Goal: Find specific page/section: Find specific page/section

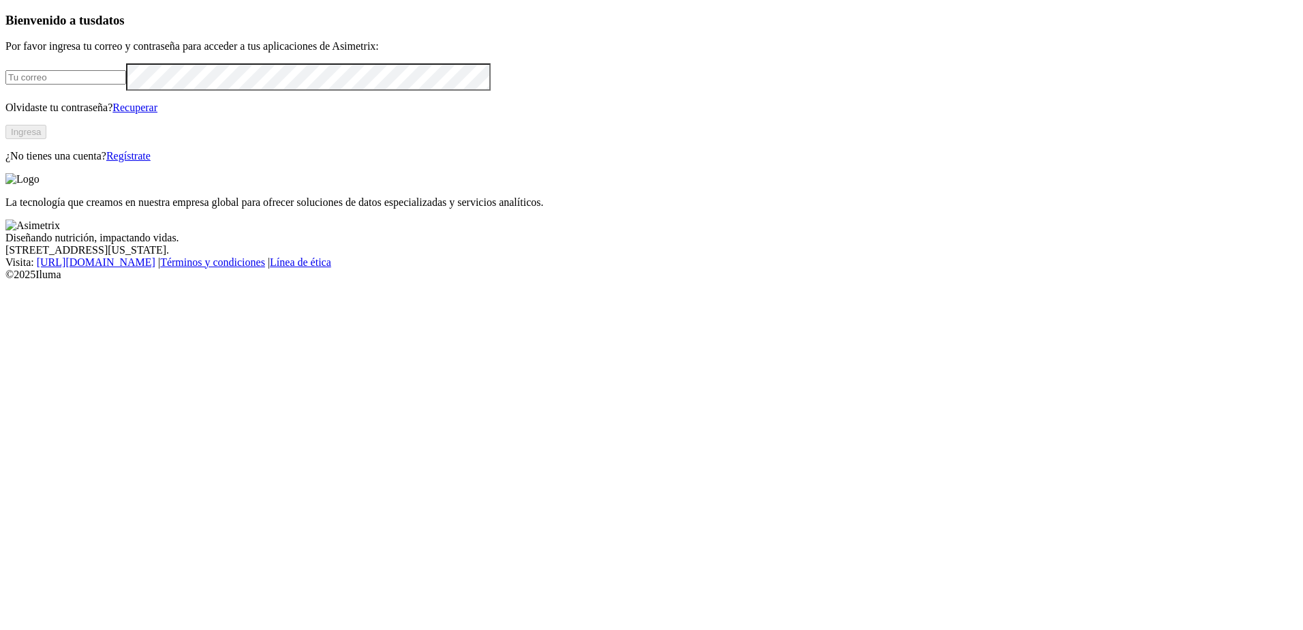
type input "[EMAIL_ADDRESS][DOMAIN_NAME]"
click at [46, 139] on button "Ingresa" at bounding box center [25, 132] width 41 height 14
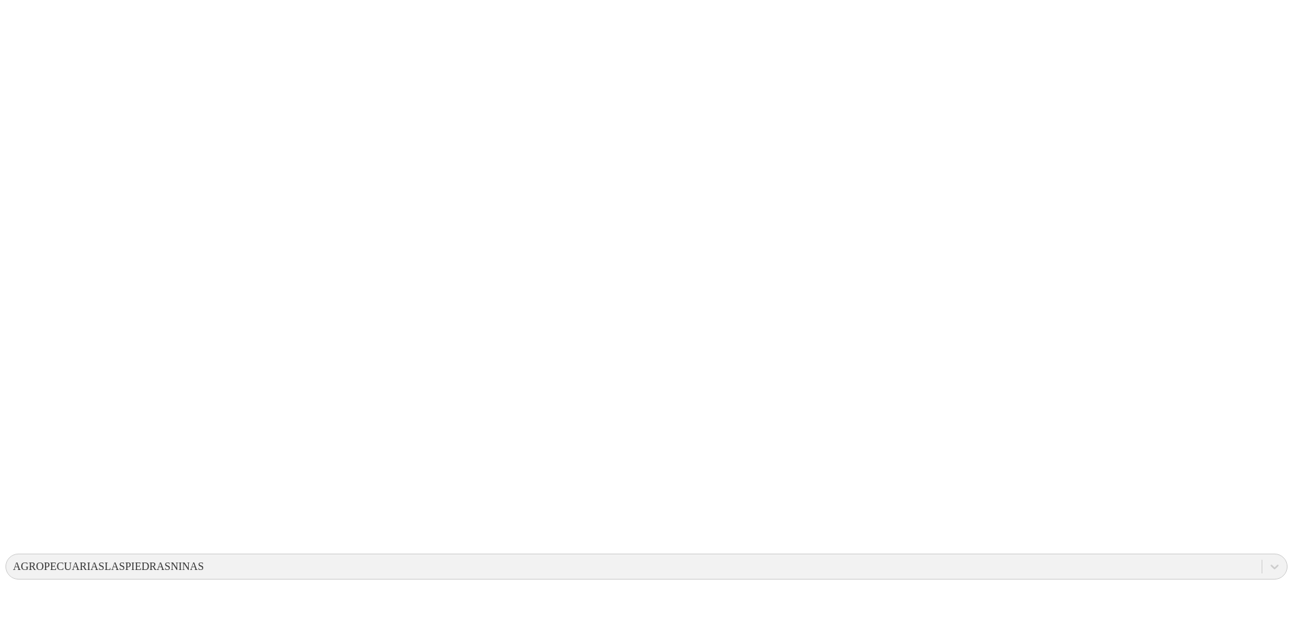
drag, startPoint x: 704, startPoint y: 170, endPoint x: 865, endPoint y: 245, distance: 177.7
drag, startPoint x: 701, startPoint y: 189, endPoint x: 925, endPoint y: 305, distance: 251.4
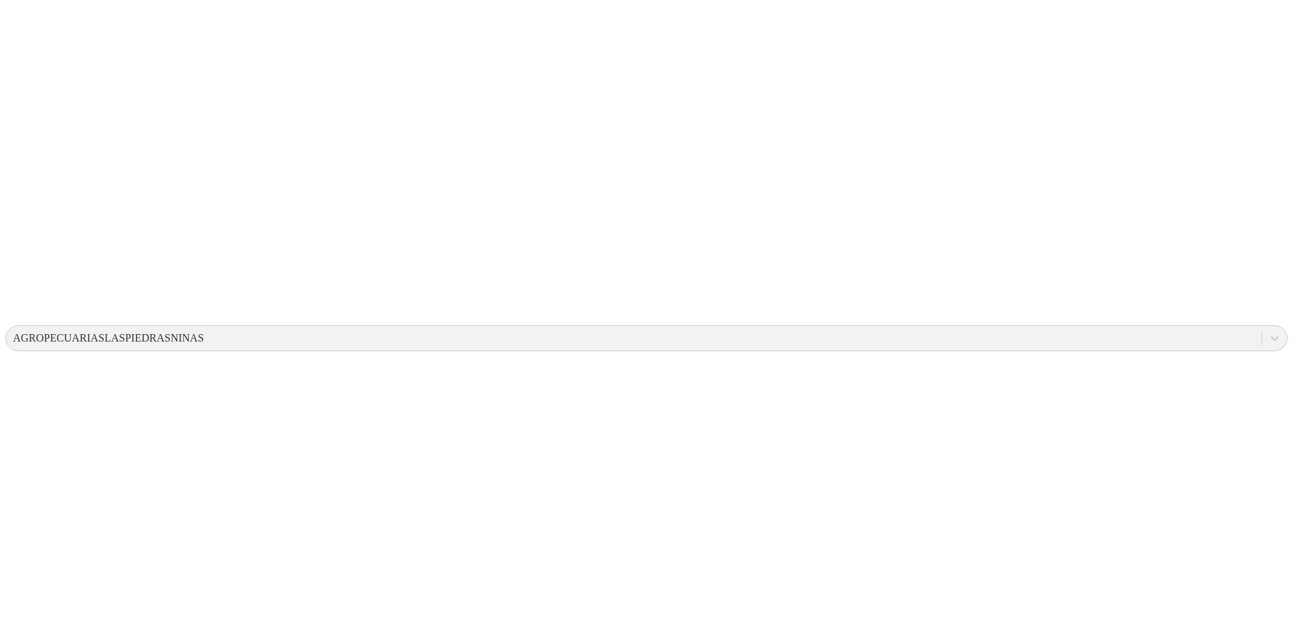
scroll to position [457, 0]
